Goal: Task Accomplishment & Management: Manage account settings

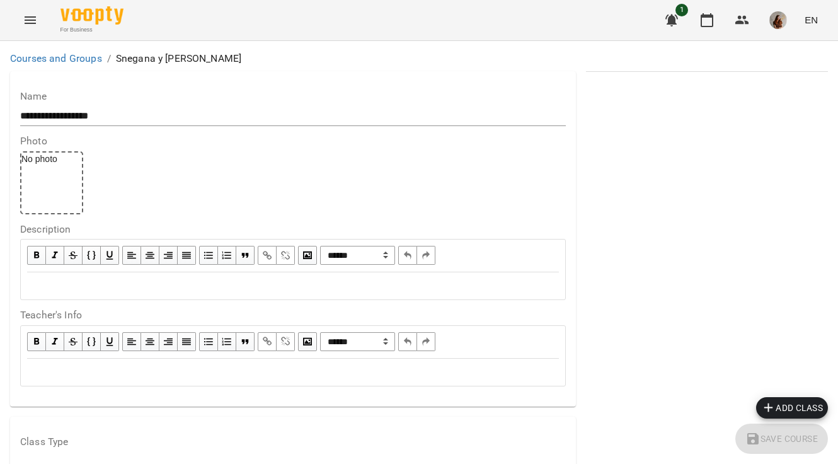
scroll to position [824, 0]
click at [711, 18] on icon "button" at bounding box center [707, 20] width 15 height 15
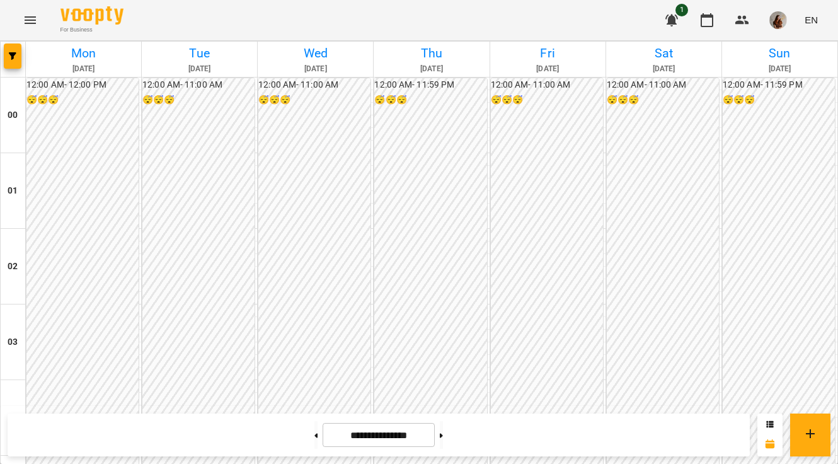
scroll to position [1065, 0]
click at [744, 16] on icon "button" at bounding box center [743, 20] width 14 height 9
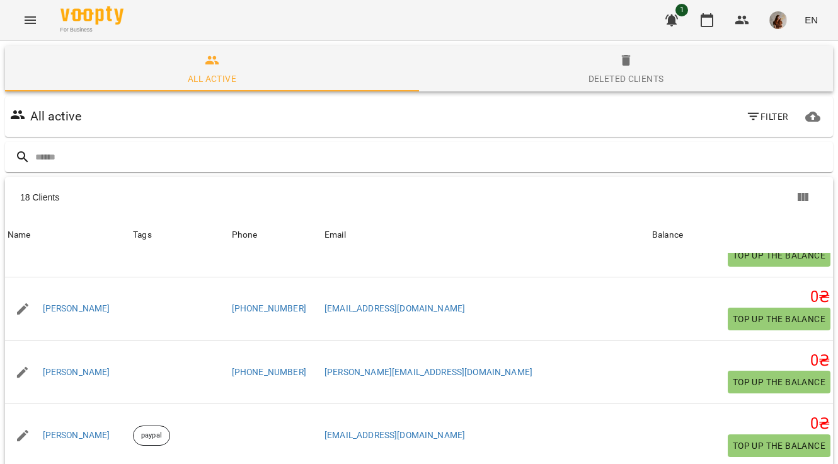
scroll to position [581, 0]
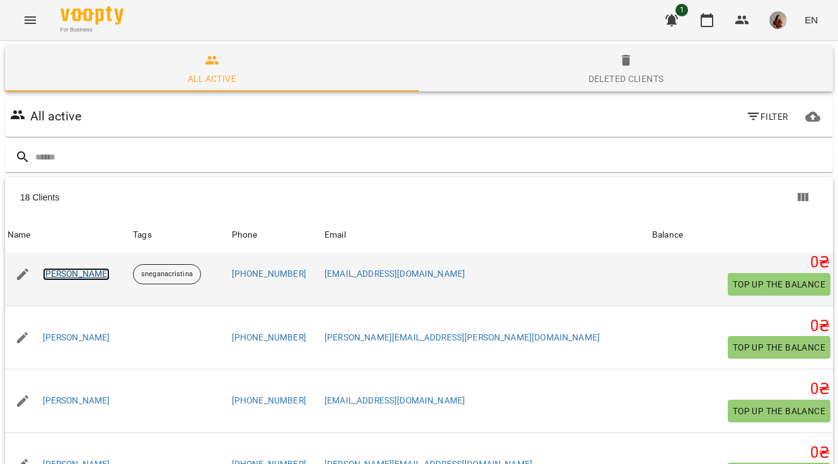
click at [80, 275] on link "[PERSON_NAME]" at bounding box center [76, 274] width 67 height 13
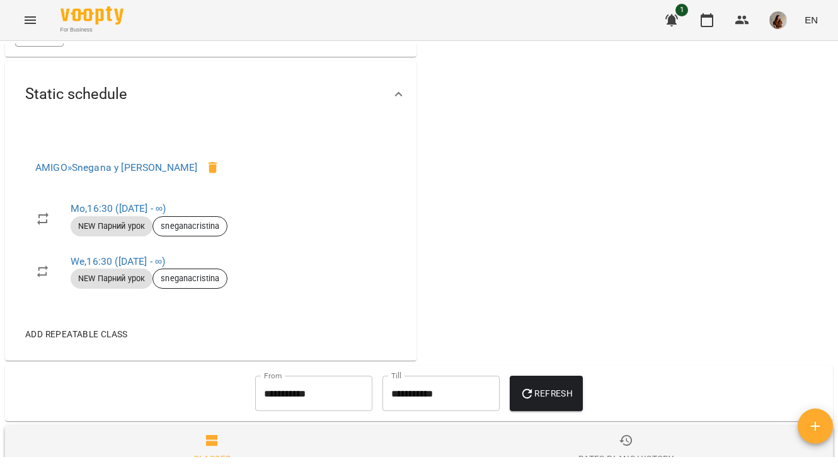
scroll to position [526, 0]
click at [707, 19] on icon "button" at bounding box center [707, 20] width 15 height 15
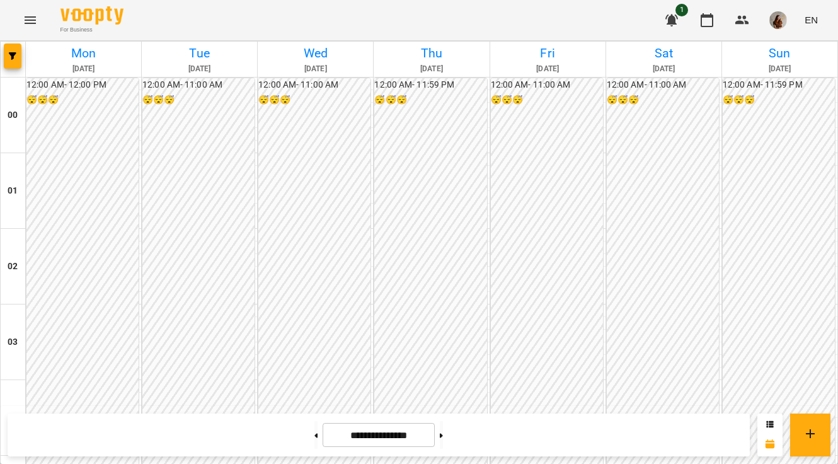
scroll to position [1047, 0]
click at [443, 439] on button at bounding box center [441, 435] width 3 height 28
type input "**********"
